Goal: Navigation & Orientation: Find specific page/section

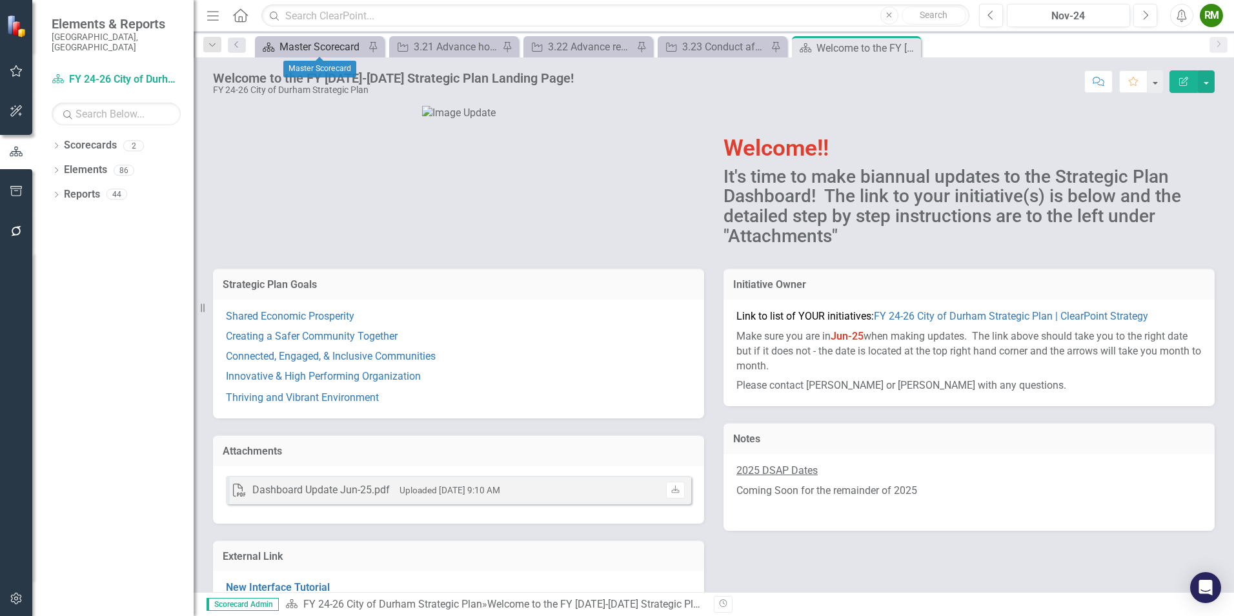
click at [318, 50] on div "Master Scorecard" at bounding box center [321, 47] width 85 height 16
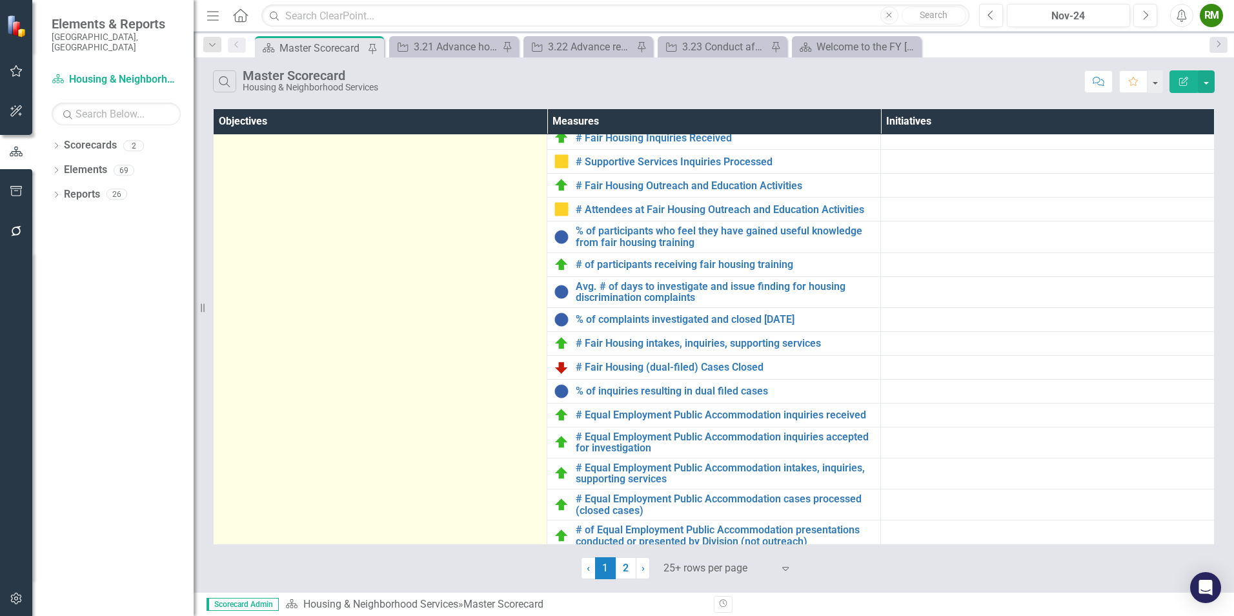
scroll to position [401, 0]
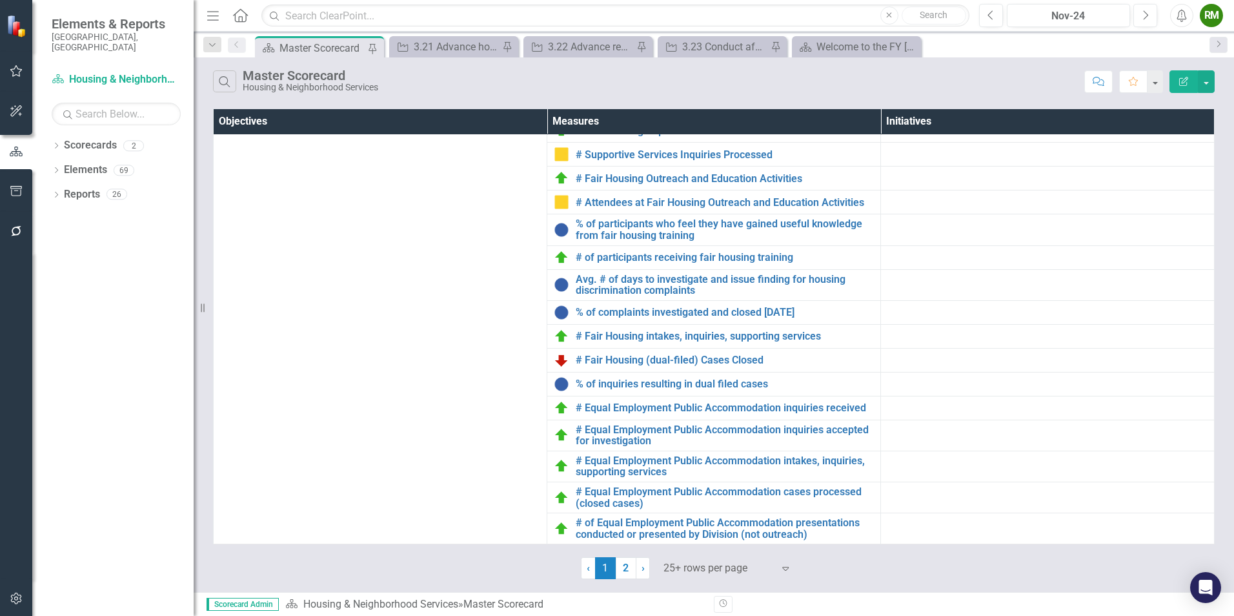
click at [629, 568] on link "2" at bounding box center [626, 568] width 21 height 22
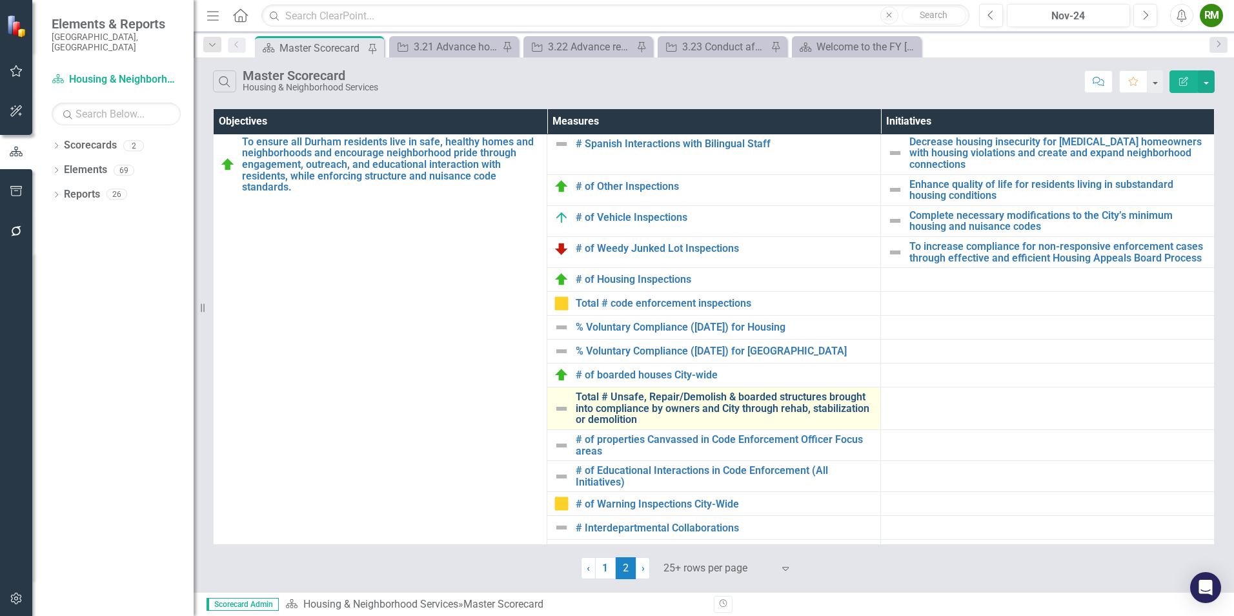
scroll to position [0, 0]
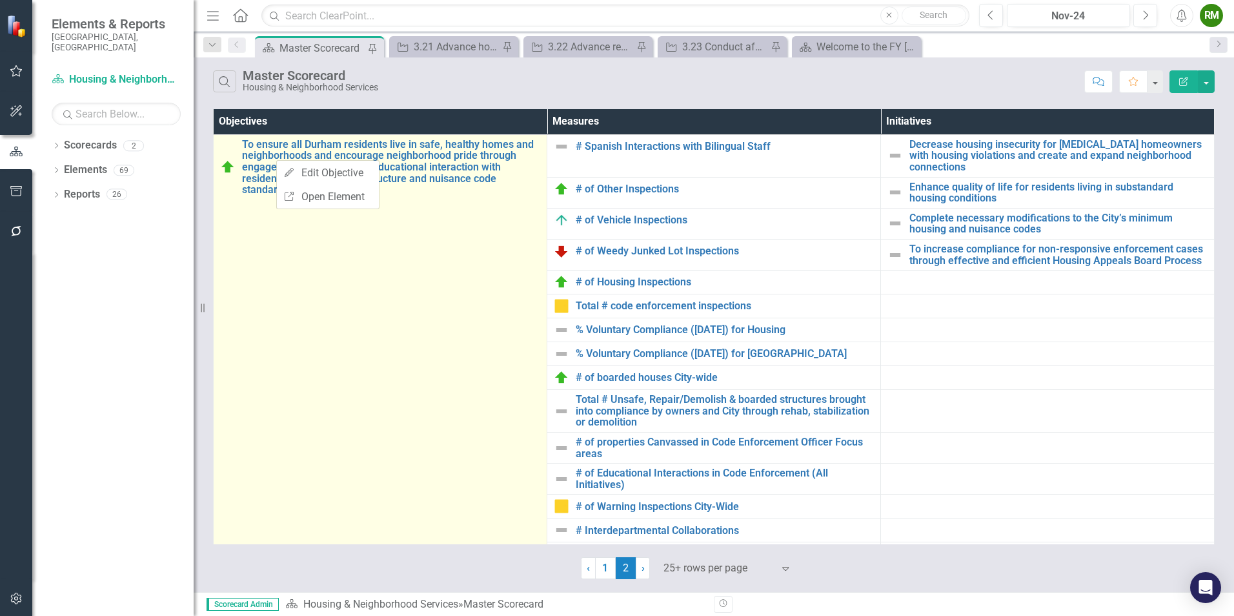
click at [453, 370] on td "To ensure all Durham residents live in safe, healthy homes and neighborhoods an…" at bounding box center [381, 377] width 334 height 487
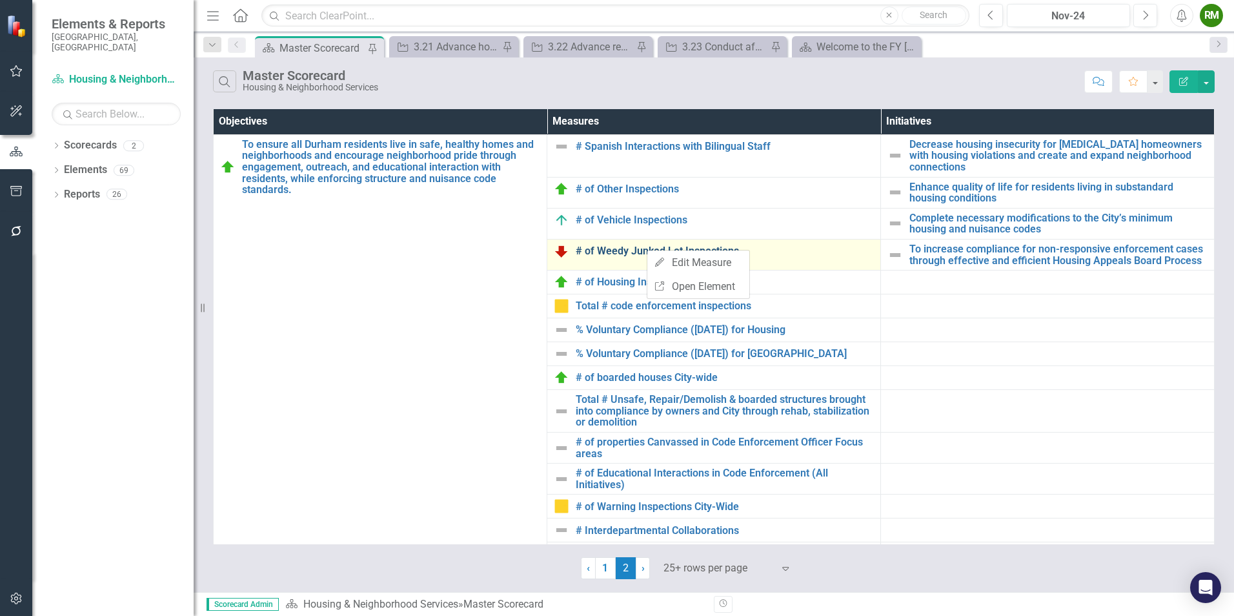
click at [625, 254] on link "# of Weedy Junked Lot Inspections" at bounding box center [725, 251] width 298 height 12
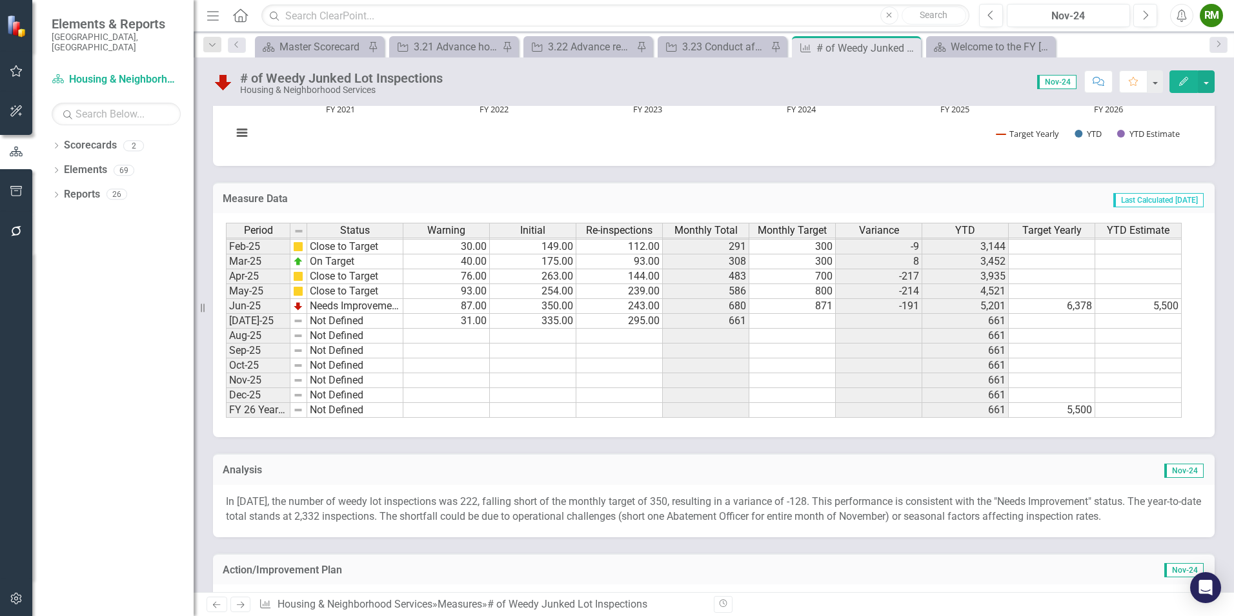
scroll to position [658, 0]
click at [909, 50] on icon "Close" at bounding box center [908, 48] width 13 height 10
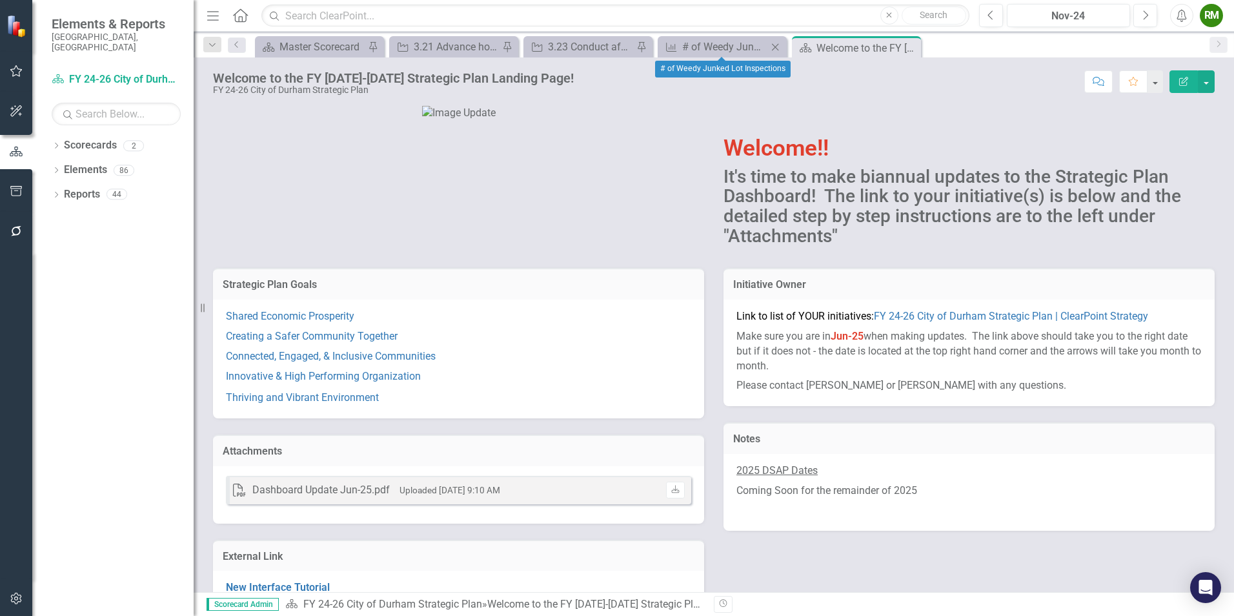
click at [776, 46] on icon at bounding box center [775, 46] width 7 height 7
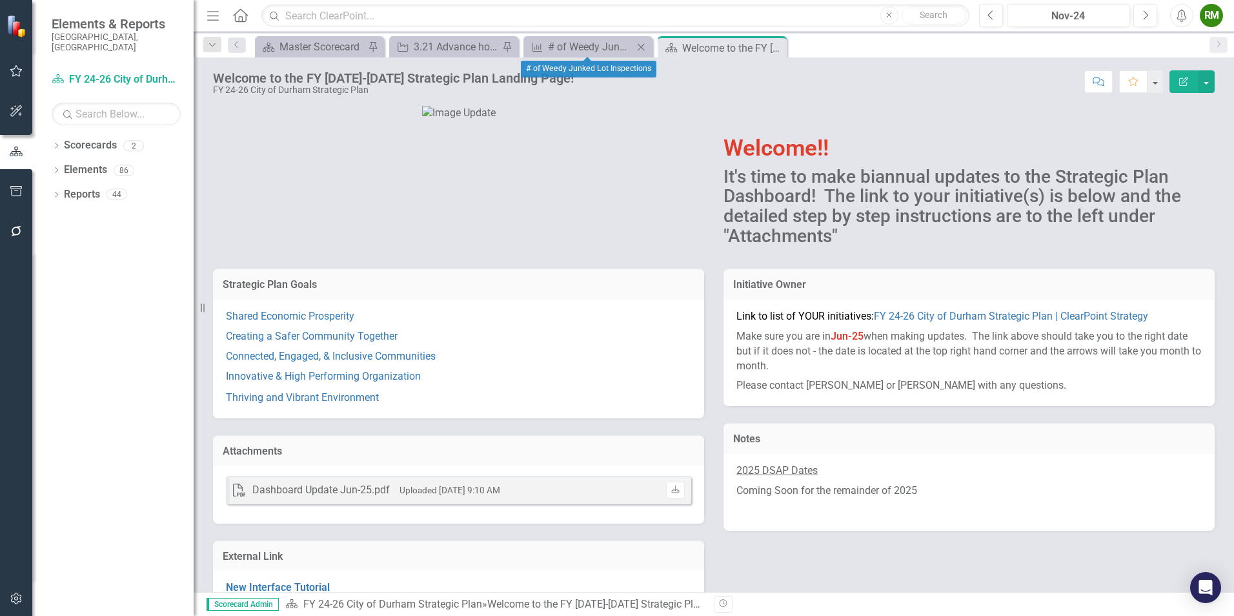
click at [641, 45] on icon "Close" at bounding box center [640, 47] width 13 height 10
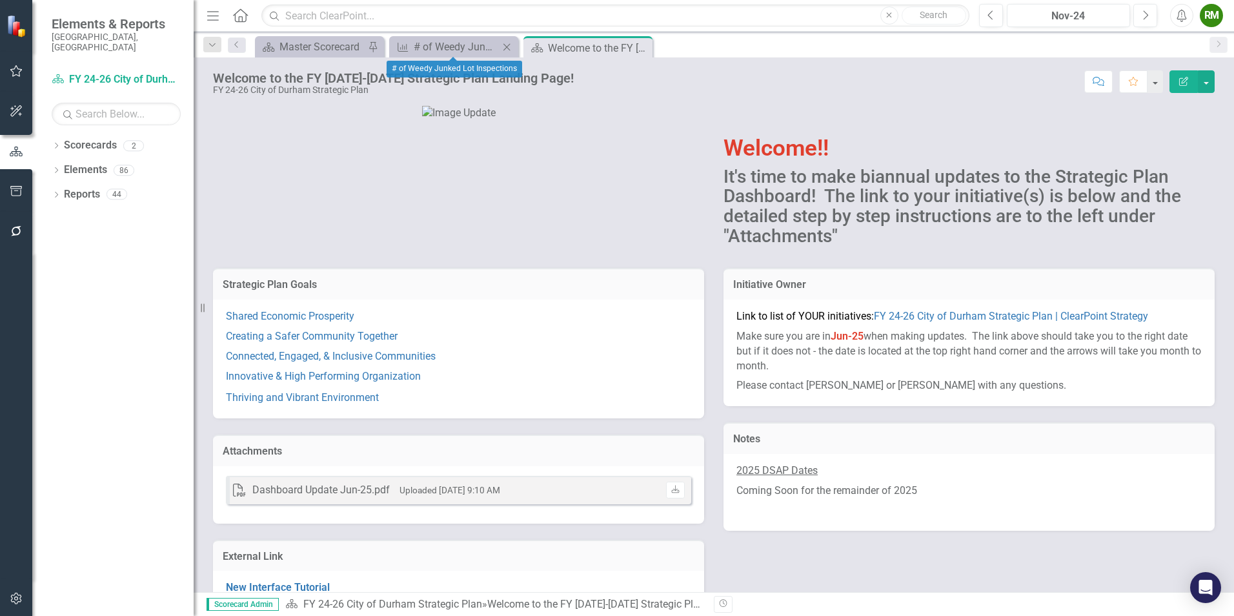
click at [507, 45] on icon "Close" at bounding box center [506, 47] width 13 height 10
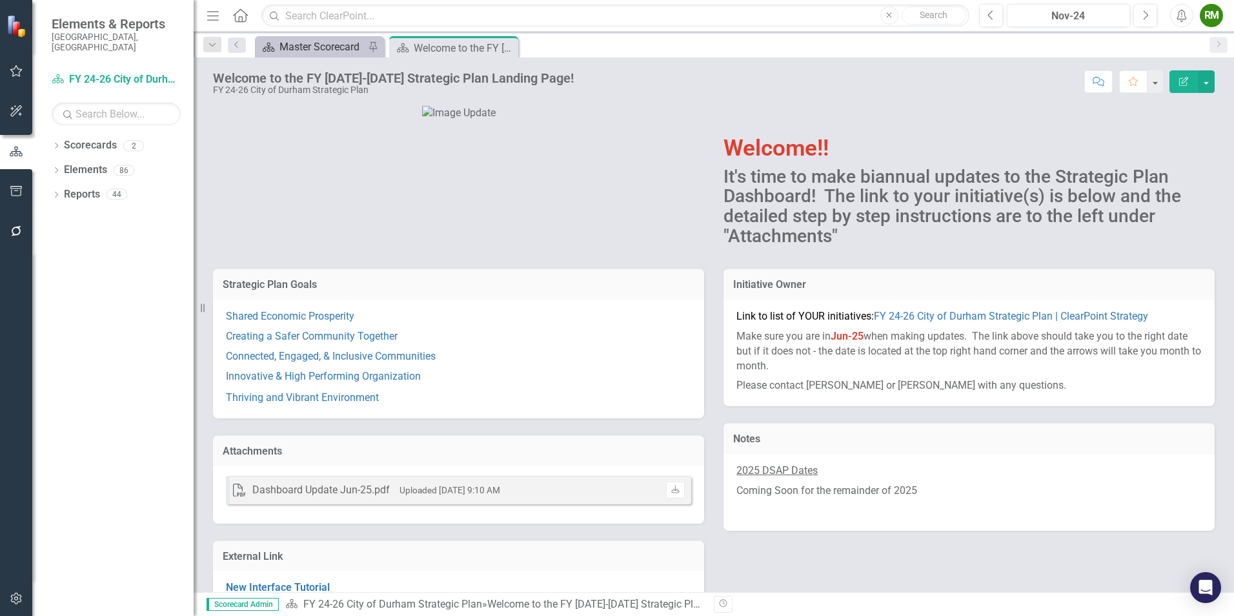
click at [286, 45] on div "Master Scorecard" at bounding box center [321, 47] width 85 height 16
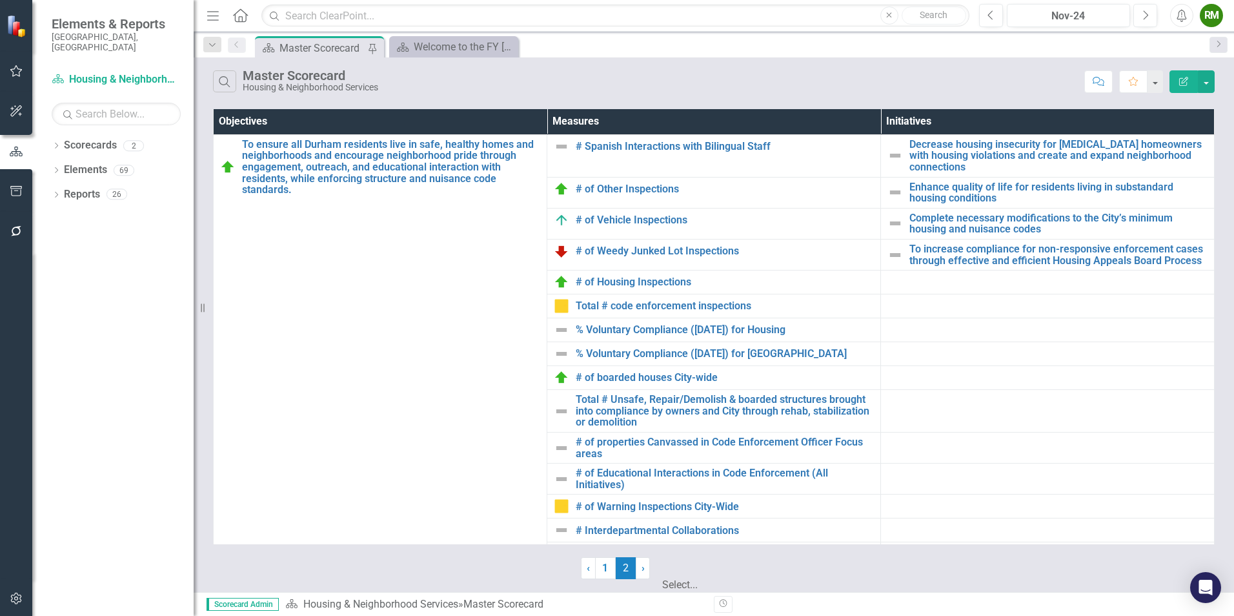
click at [667, 605] on icon at bounding box center [663, 607] width 6 height 4
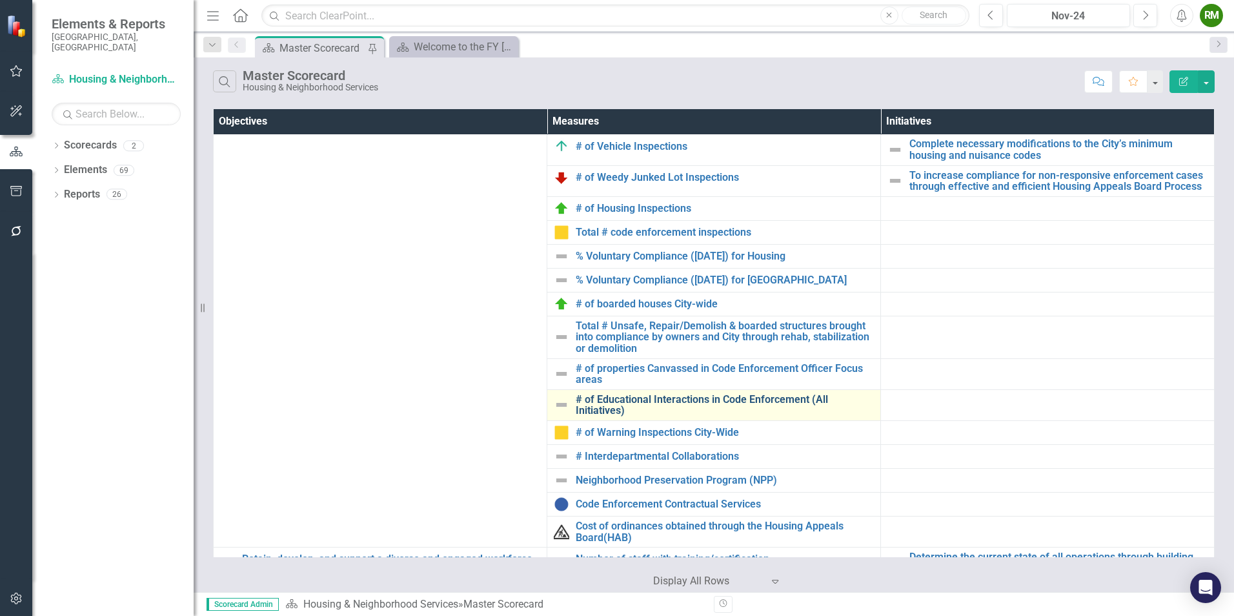
scroll to position [1014, 0]
